Goal: Find specific page/section: Find specific page/section

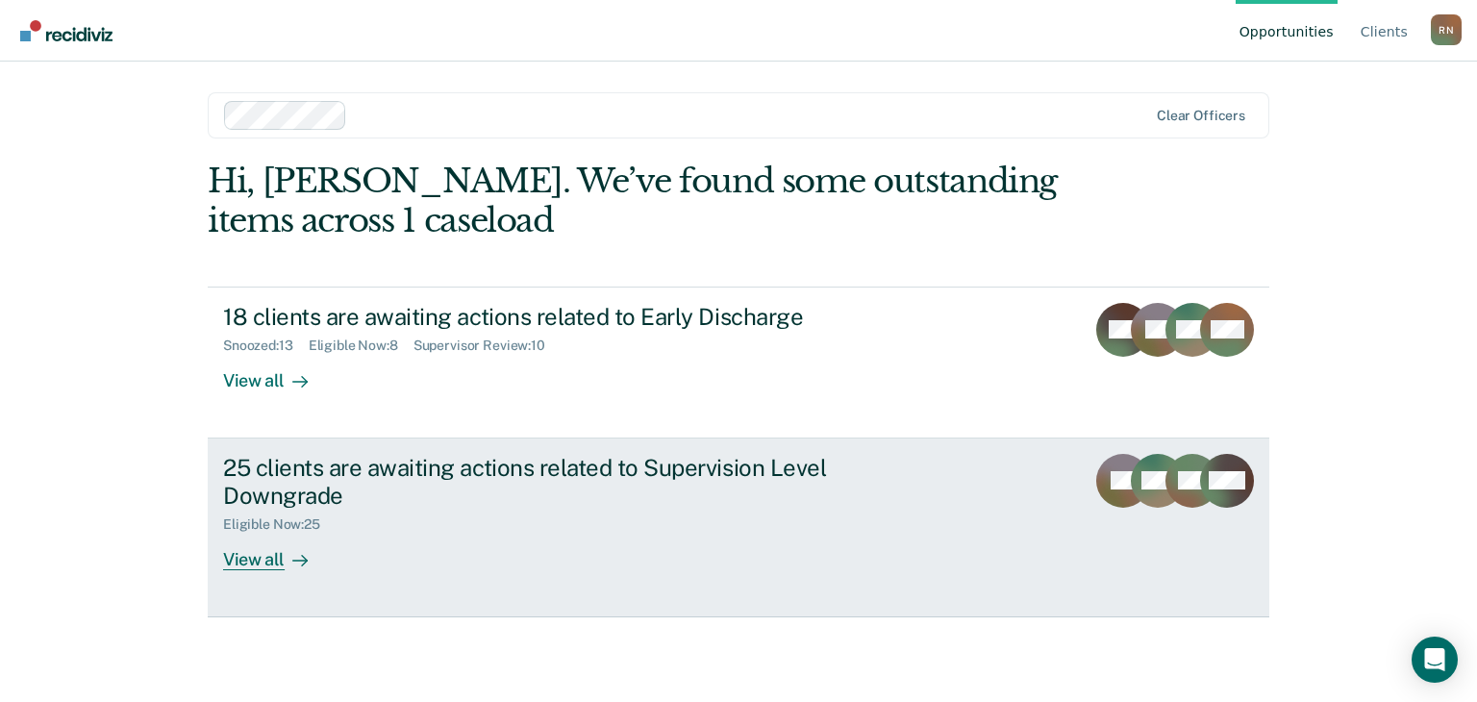
click at [282, 551] on div "View all" at bounding box center [277, 551] width 108 height 37
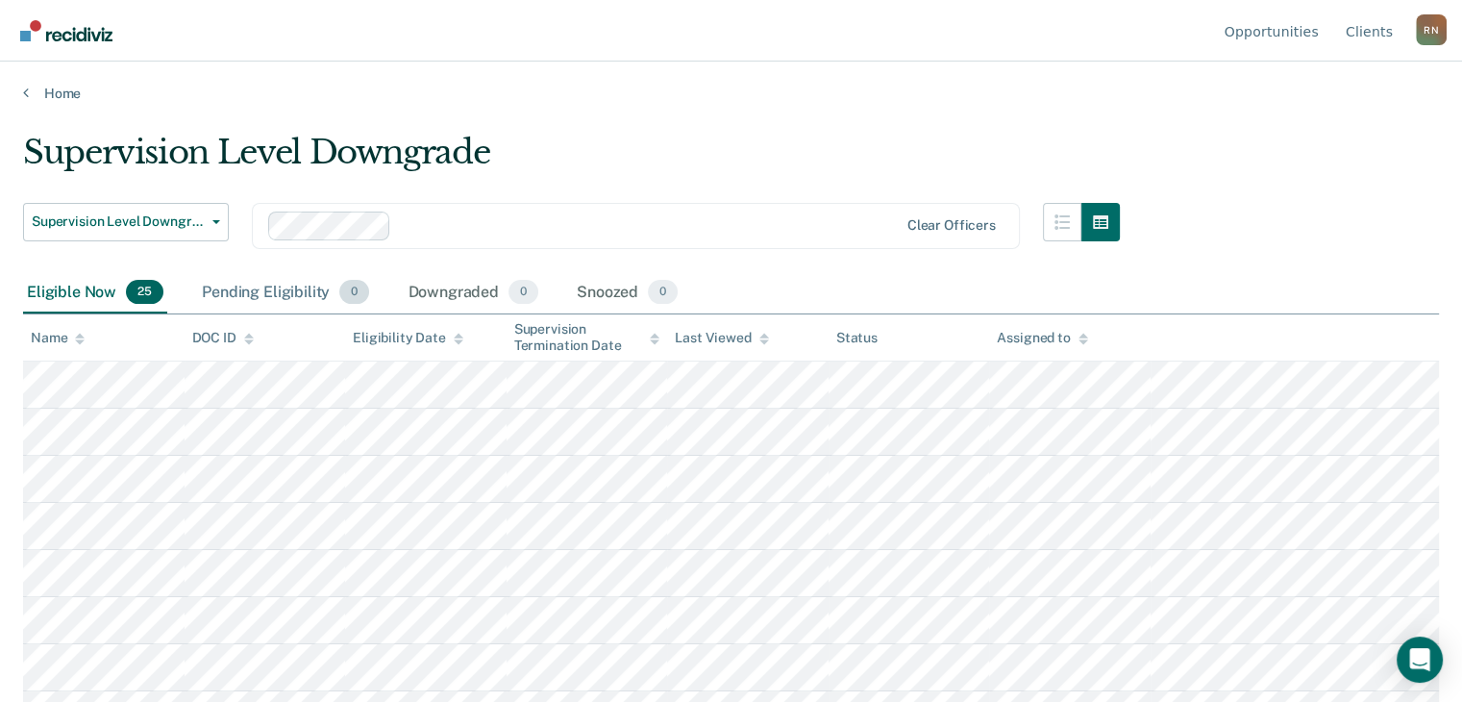
click at [253, 300] on div "Pending Eligibility 0" at bounding box center [285, 293] width 175 height 42
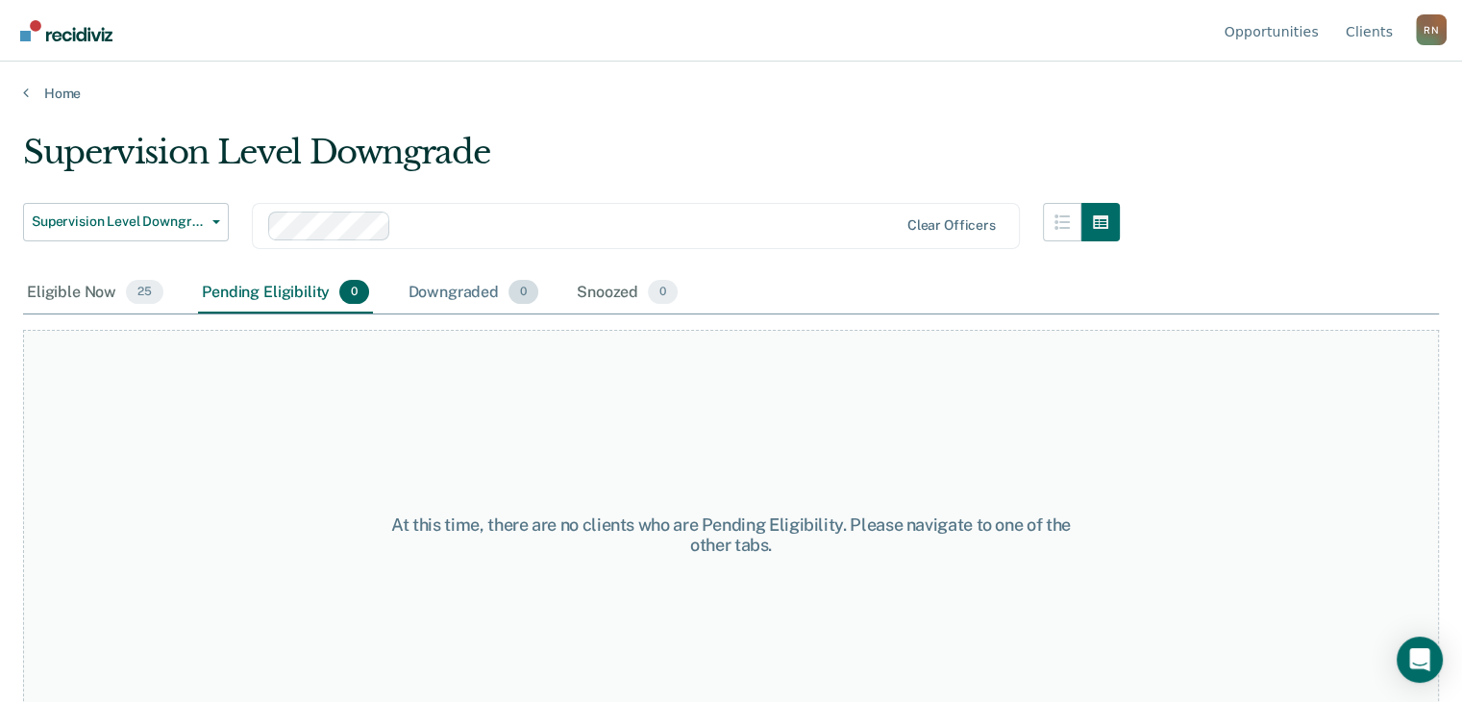
click at [469, 300] on div "Downgraded 0" at bounding box center [473, 293] width 138 height 42
click at [597, 297] on div "Snoozed 0" at bounding box center [627, 293] width 109 height 42
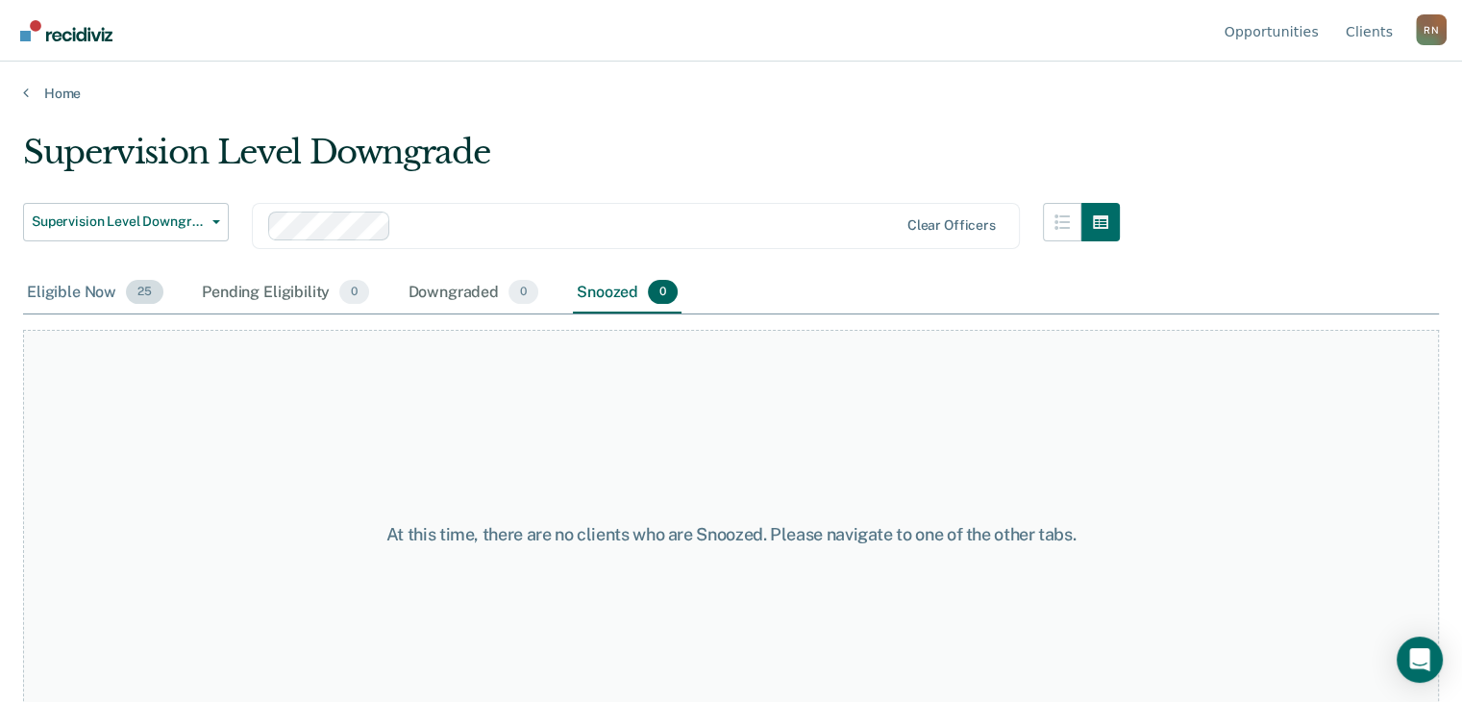
click at [62, 289] on div "Eligible Now 25" at bounding box center [95, 293] width 144 height 42
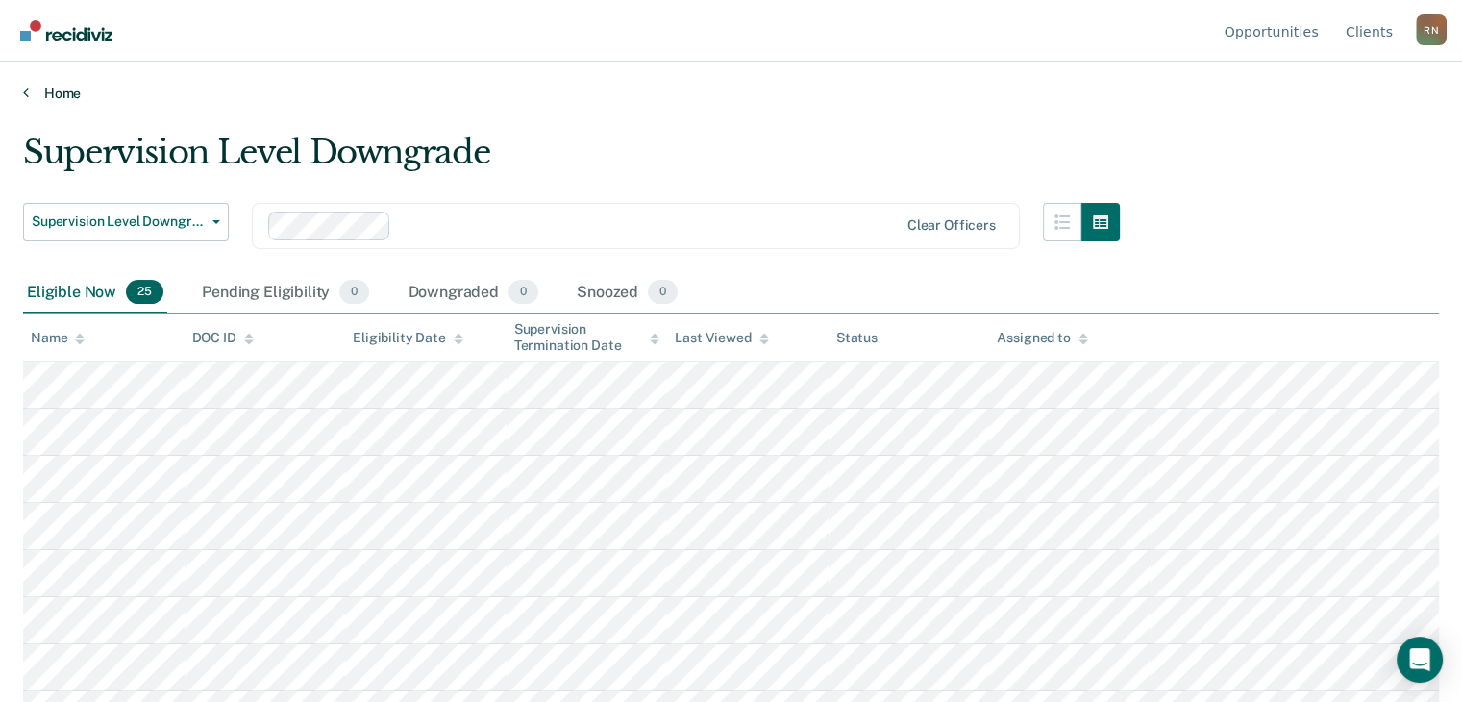
click at [54, 86] on link "Home" at bounding box center [731, 93] width 1416 height 17
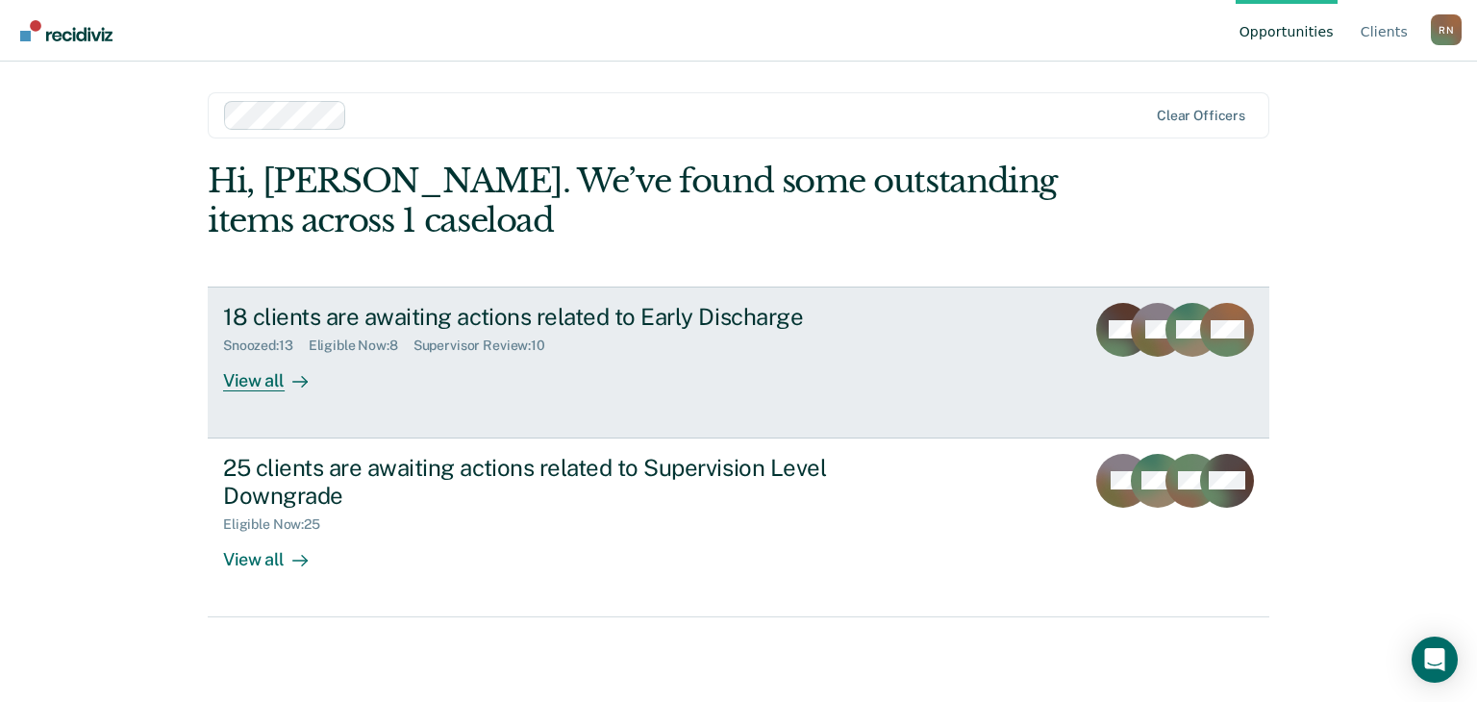
click at [252, 378] on div "View all" at bounding box center [277, 372] width 108 height 37
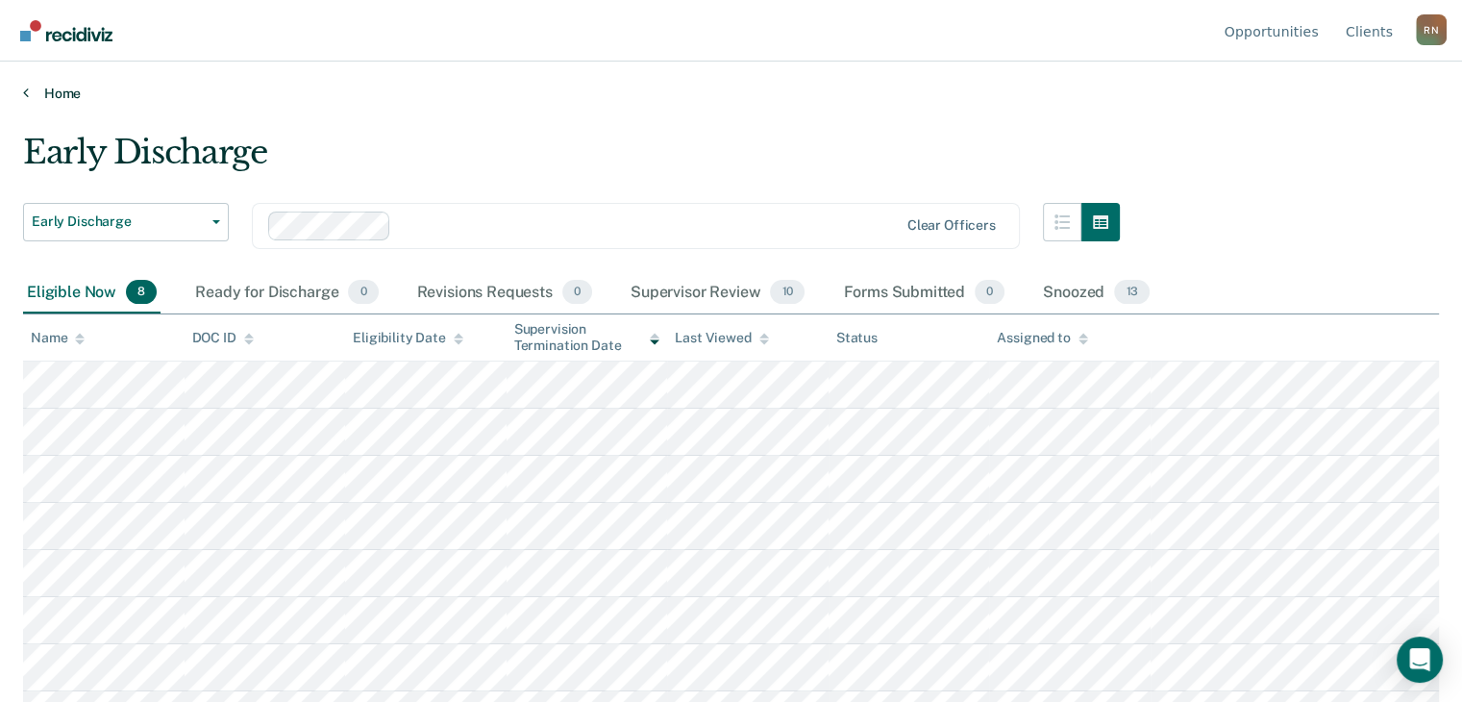
click at [28, 93] on link "Home" at bounding box center [731, 93] width 1416 height 17
